Goal: Transaction & Acquisition: Purchase product/service

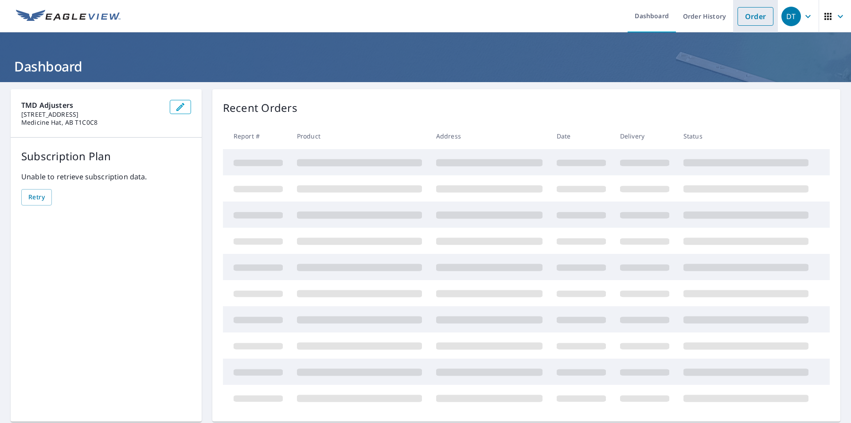
click at [741, 20] on link "Order" at bounding box center [756, 16] width 36 height 19
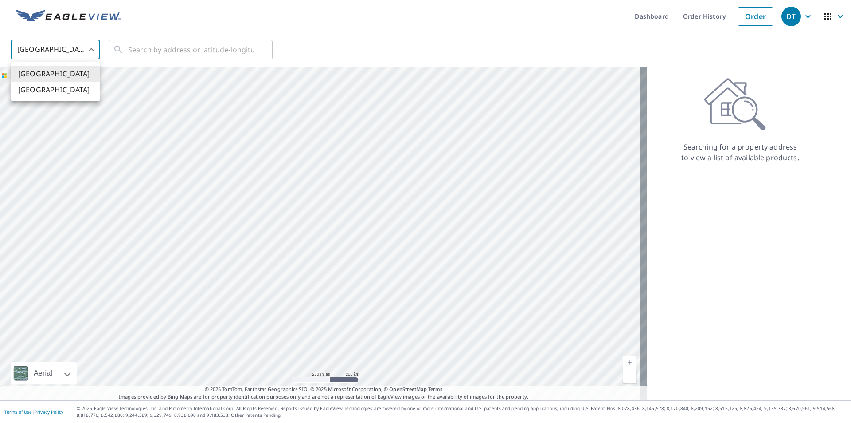
click at [95, 54] on body "DT DT Dashboard Order History Order DT United States US ​ ​ Aerial Road A stand…" at bounding box center [425, 211] width 851 height 423
click at [77, 90] on li "[GEOGRAPHIC_DATA]" at bounding box center [55, 90] width 89 height 16
type input "CA"
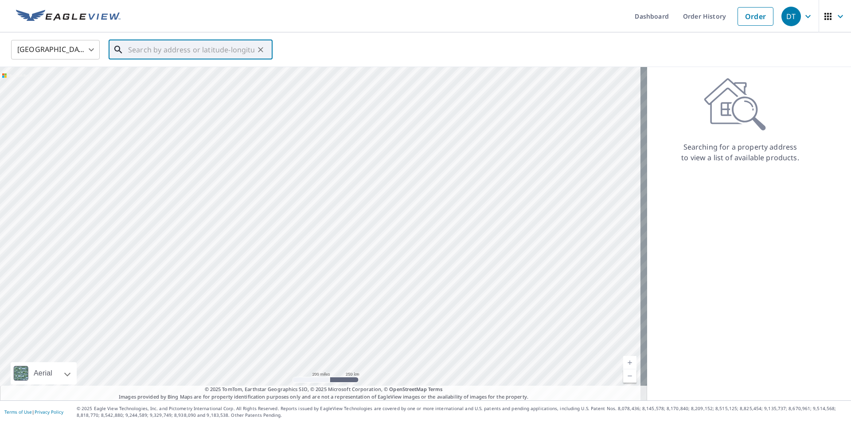
click at [158, 48] on input "text" at bounding box center [191, 49] width 126 height 25
click at [184, 81] on li "[STREET_ADDRESS]" at bounding box center [191, 75] width 164 height 21
type input "[STREET_ADDRESS]"
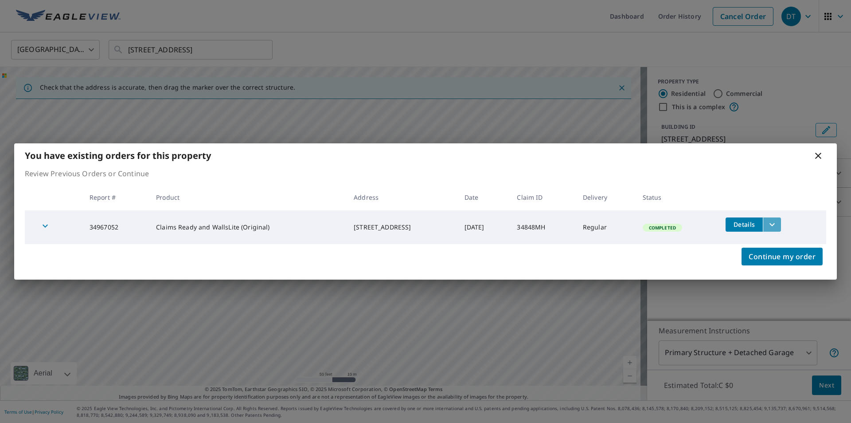
click at [778, 227] on icon "filesDropdownBtn-34967052" at bounding box center [772, 224] width 11 height 11
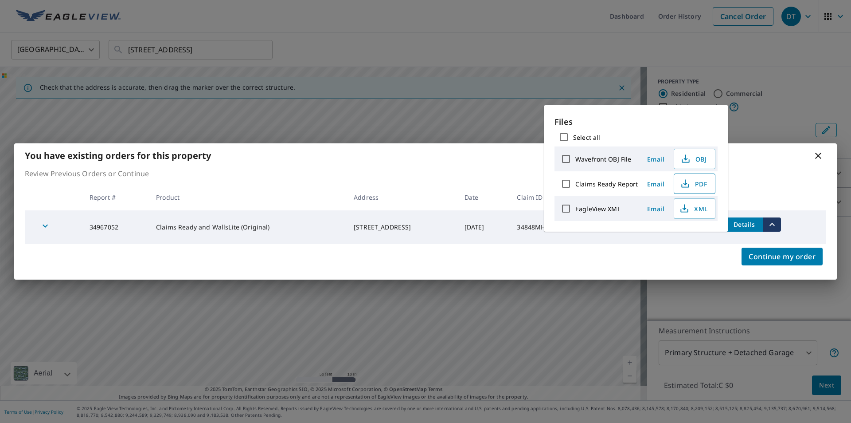
click at [694, 188] on span "PDF" at bounding box center [694, 183] width 28 height 11
click at [694, 212] on span "XML" at bounding box center [694, 208] width 28 height 11
click at [615, 165] on div "Wavefront OBJ File" at bounding box center [598, 158] width 82 height 19
click at [693, 159] on span "OBJ" at bounding box center [694, 158] width 28 height 11
click at [817, 156] on icon at bounding box center [818, 155] width 11 height 11
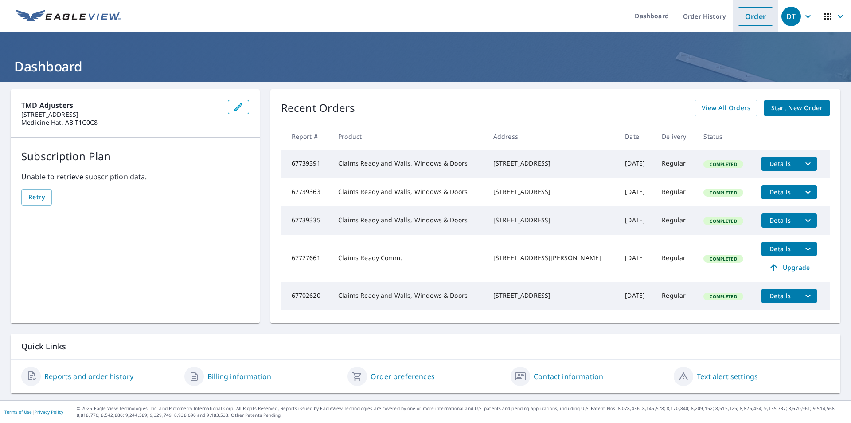
click at [740, 20] on link "Order" at bounding box center [756, 16] width 36 height 19
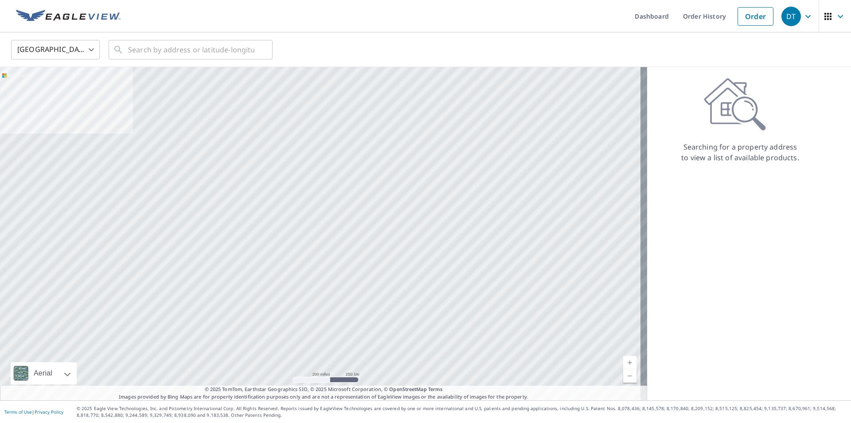
click at [44, 51] on body "DT DT Dashboard Order History Order DT United States US ​ ​ Aerial Road A stand…" at bounding box center [425, 211] width 851 height 423
drag, startPoint x: 39, startPoint y: 91, endPoint x: 102, endPoint y: 73, distance: 65.5
click at [39, 90] on li "[GEOGRAPHIC_DATA]" at bounding box center [55, 90] width 89 height 16
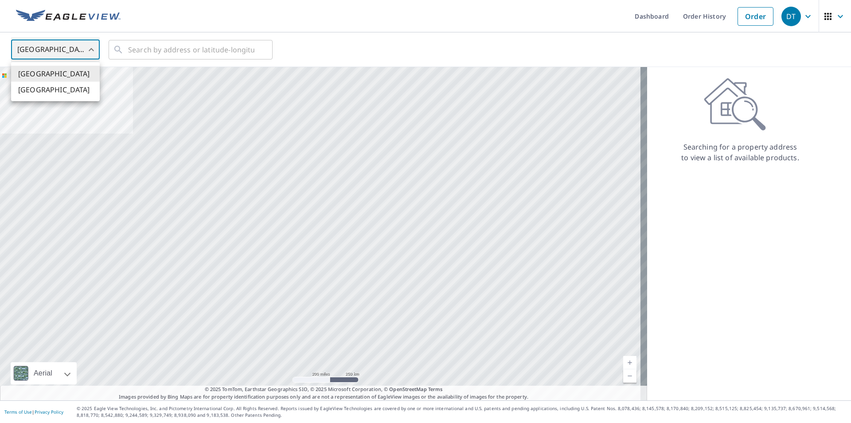
type input "CA"
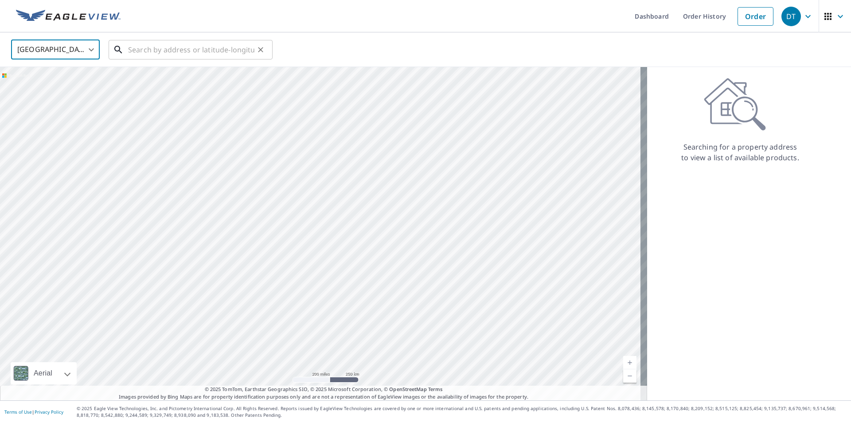
click at [155, 54] on input "text" at bounding box center [191, 49] width 126 height 25
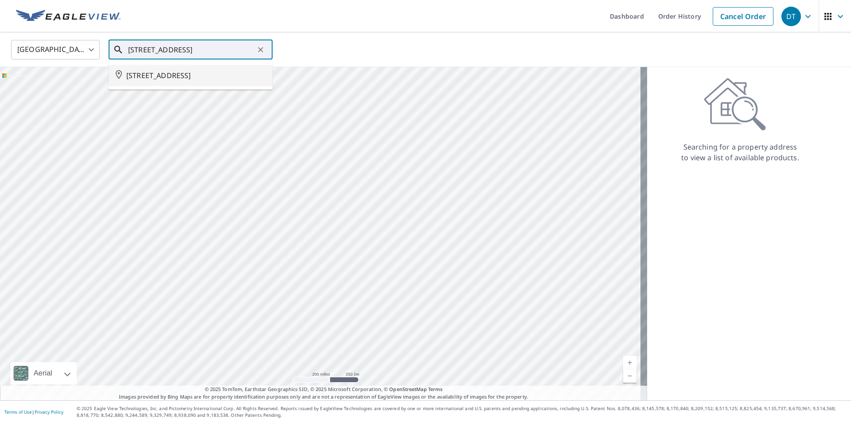
click at [210, 79] on span "[STREET_ADDRESS]" at bounding box center [195, 75] width 139 height 11
type input "[STREET_ADDRESS]"
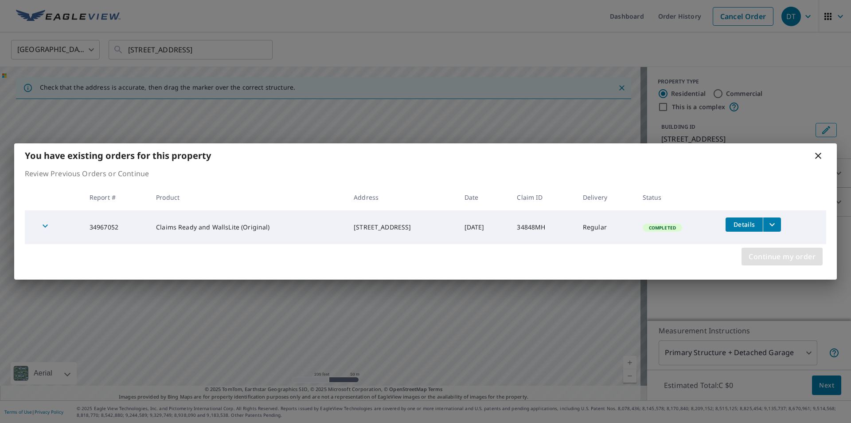
click at [781, 258] on span "Continue my order" at bounding box center [782, 256] width 67 height 12
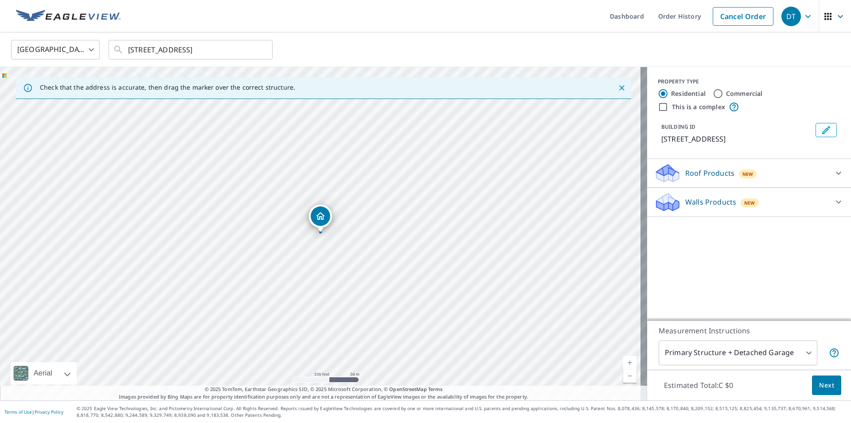
click at [692, 176] on p "Roof Products" at bounding box center [709, 173] width 49 height 11
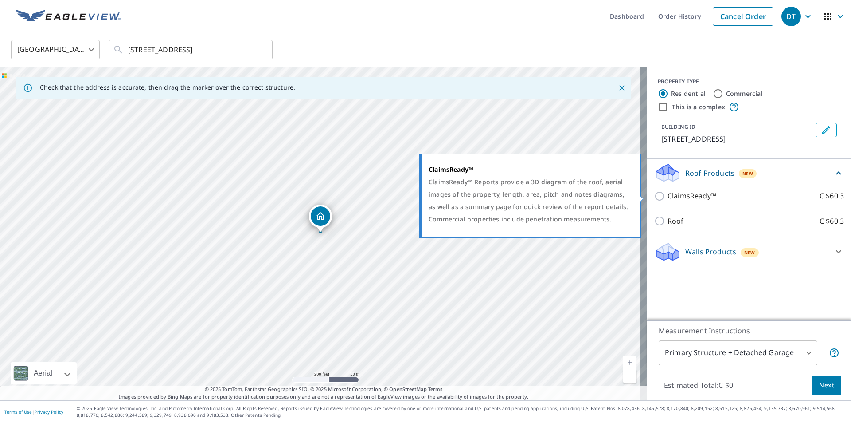
click at [654, 195] on input "ClaimsReady™ C $60.3" at bounding box center [660, 196] width 13 height 11
checkbox input "true"
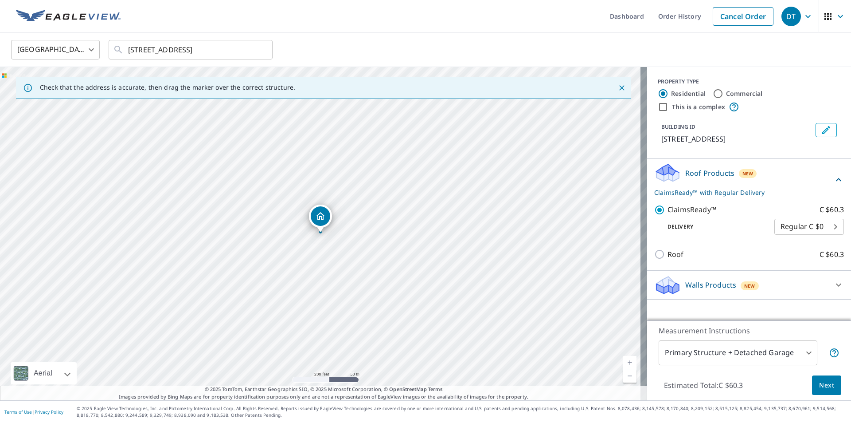
click at [675, 288] on div "Walls Products New" at bounding box center [741, 284] width 174 height 21
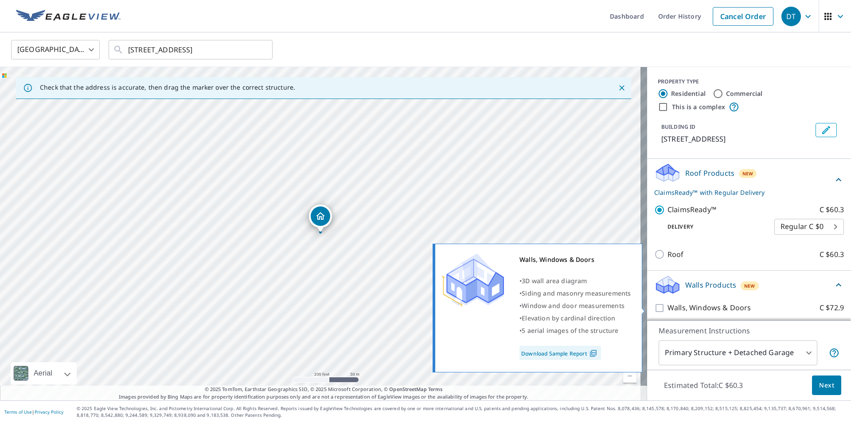
click at [654, 307] on input "Walls, Windows & Doors C $72.9" at bounding box center [660, 307] width 13 height 11
checkbox input "true"
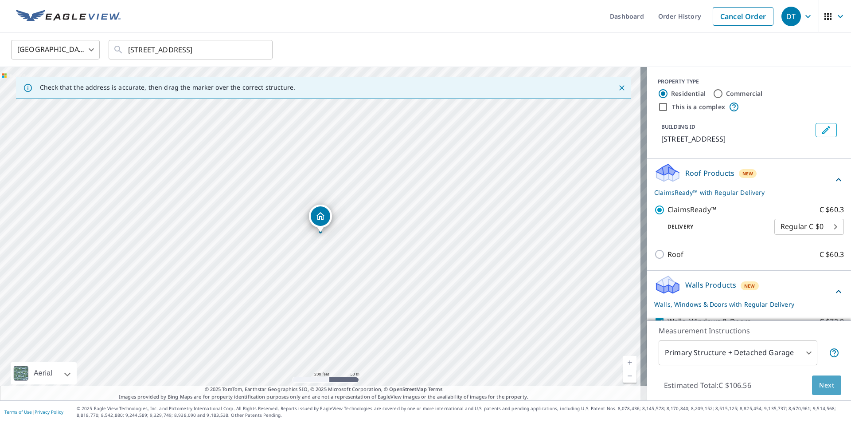
click at [819, 385] on span "Next" at bounding box center [826, 385] width 15 height 11
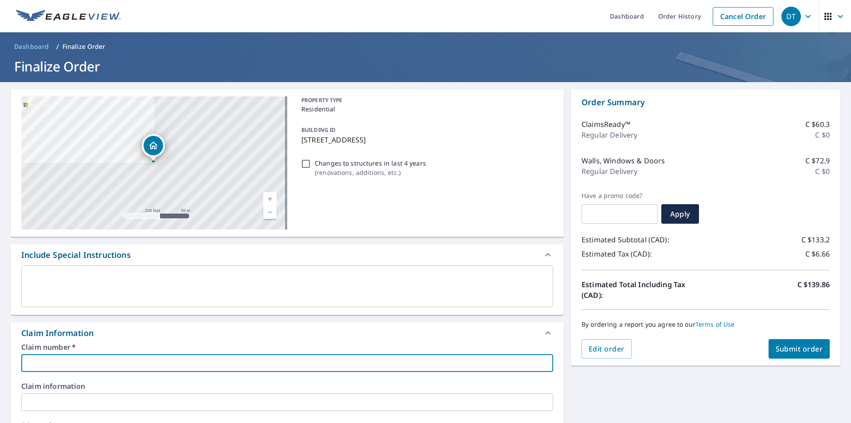
click at [77, 363] on input "text" at bounding box center [287, 363] width 532 height 18
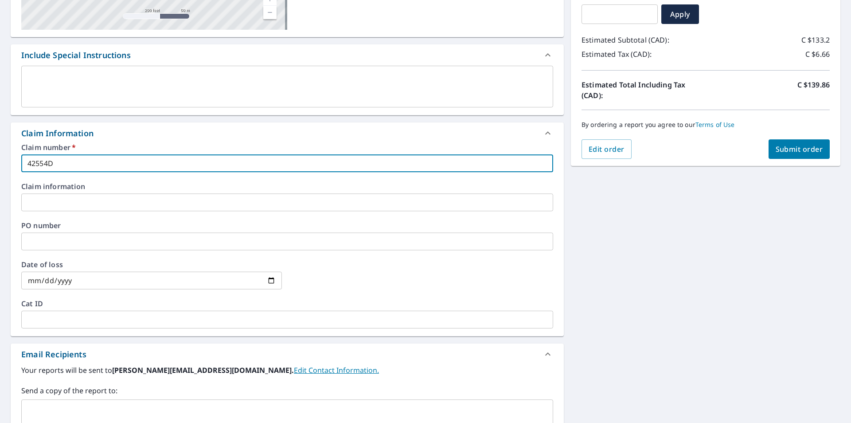
scroll to position [207, 0]
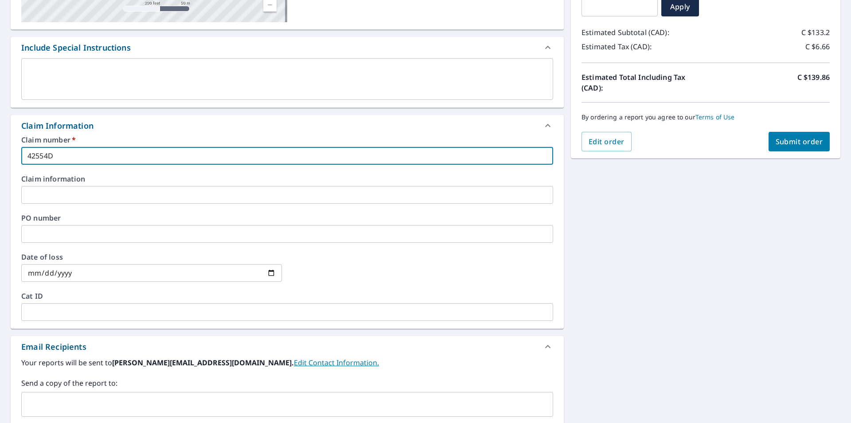
type input "42554D"
drag, startPoint x: 49, startPoint y: 235, endPoint x: 55, endPoint y: 231, distance: 7.1
click at [49, 235] on input "text" at bounding box center [287, 234] width 532 height 18
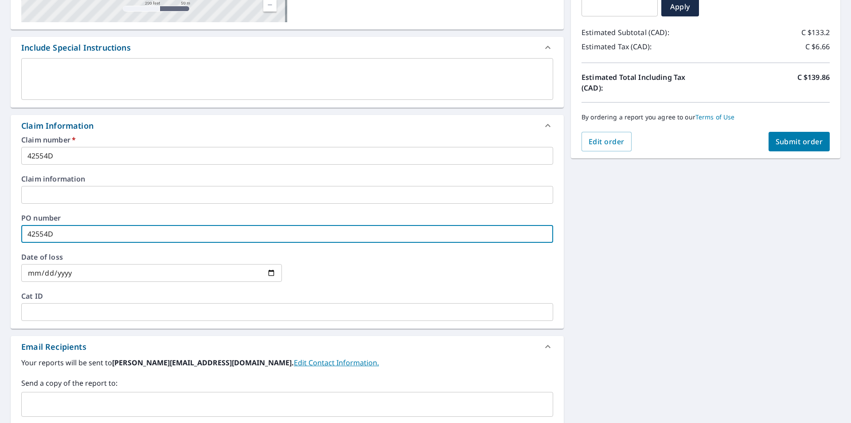
type input "42554D"
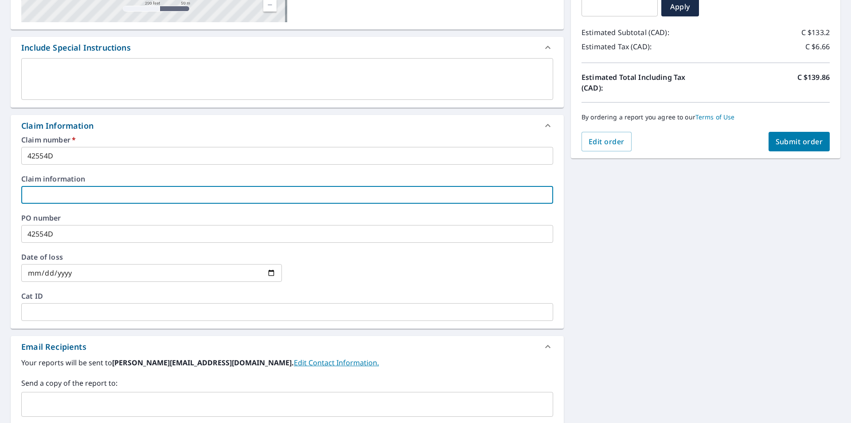
click at [63, 196] on input "text" at bounding box center [287, 195] width 532 height 18
type input "[PERSON_NAME] and [PERSON_NAME]"
click at [243, 268] on input "date" at bounding box center [151, 273] width 261 height 18
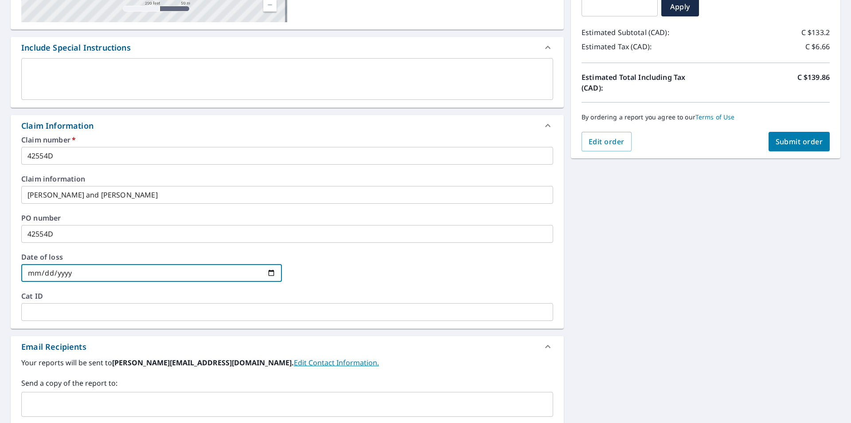
click at [271, 270] on input "date" at bounding box center [151, 273] width 261 height 18
type input "[DATE]"
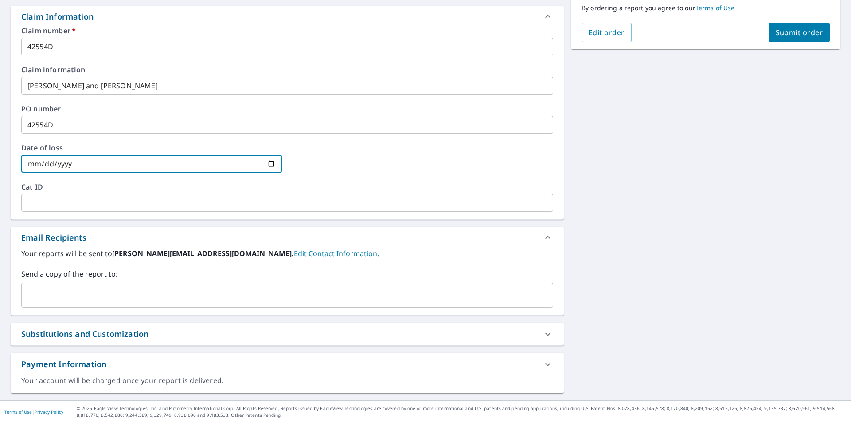
scroll to position [0, 0]
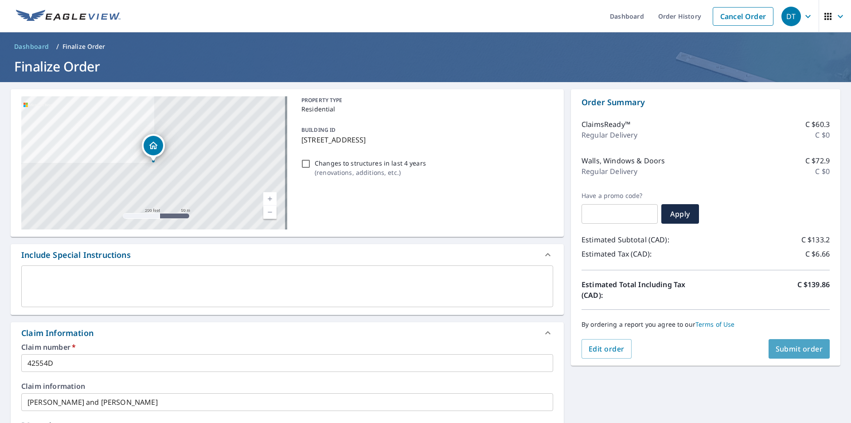
click at [776, 350] on span "Submit order" at bounding box center [799, 349] width 47 height 10
